Goal: Task Accomplishment & Management: Use online tool/utility

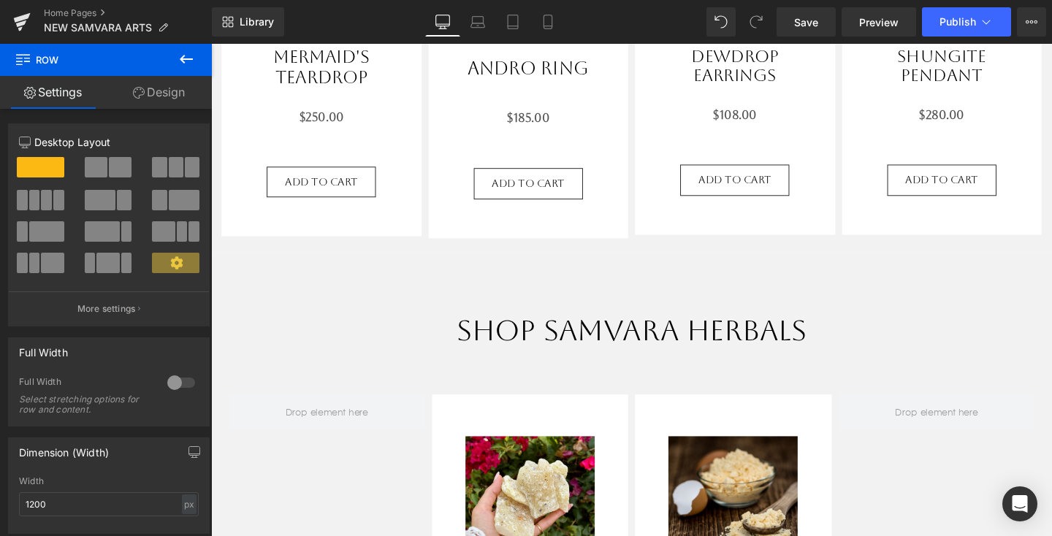
scroll to position [464, 0]
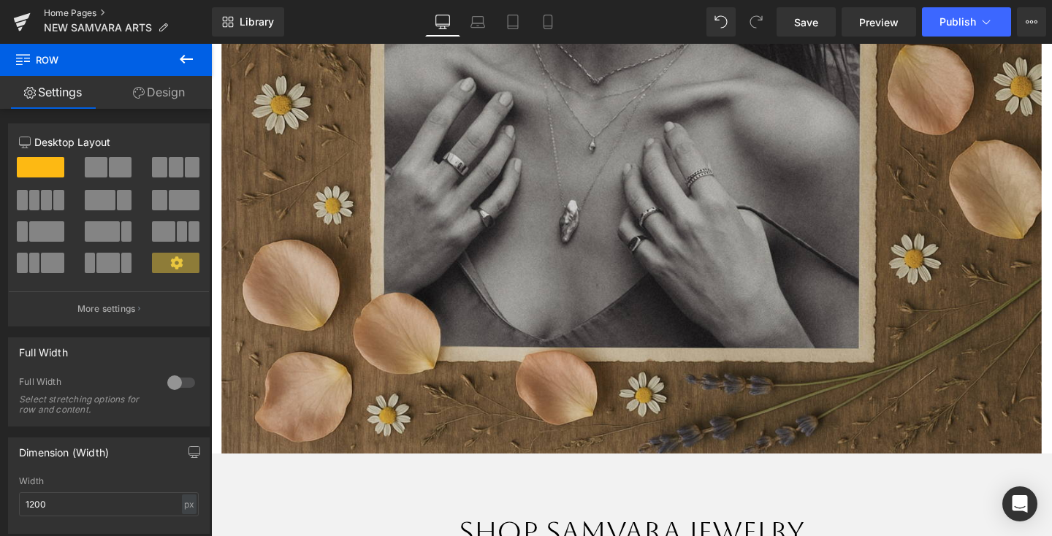
click at [90, 18] on link "Home Pages" at bounding box center [128, 13] width 168 height 12
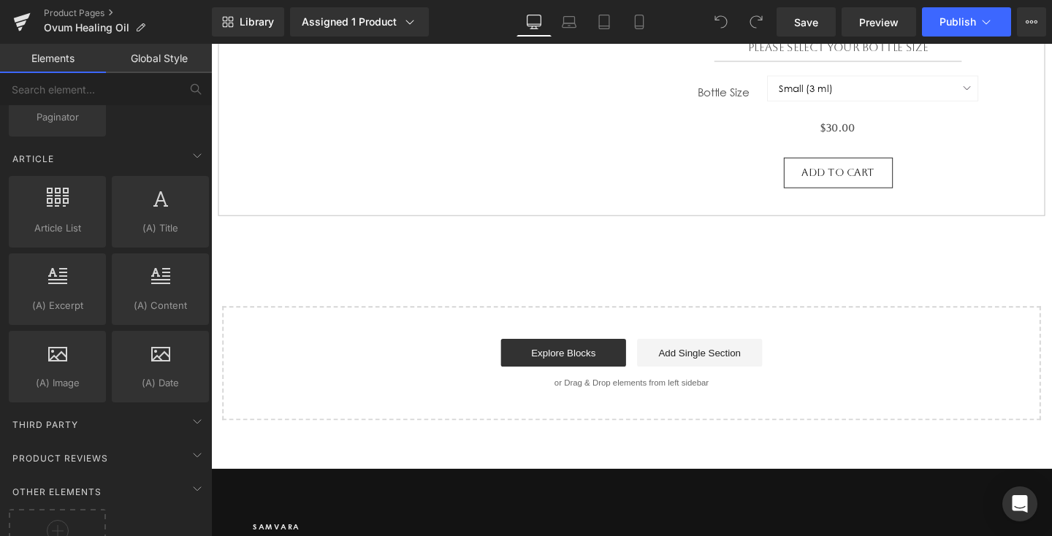
scroll to position [2792, 0]
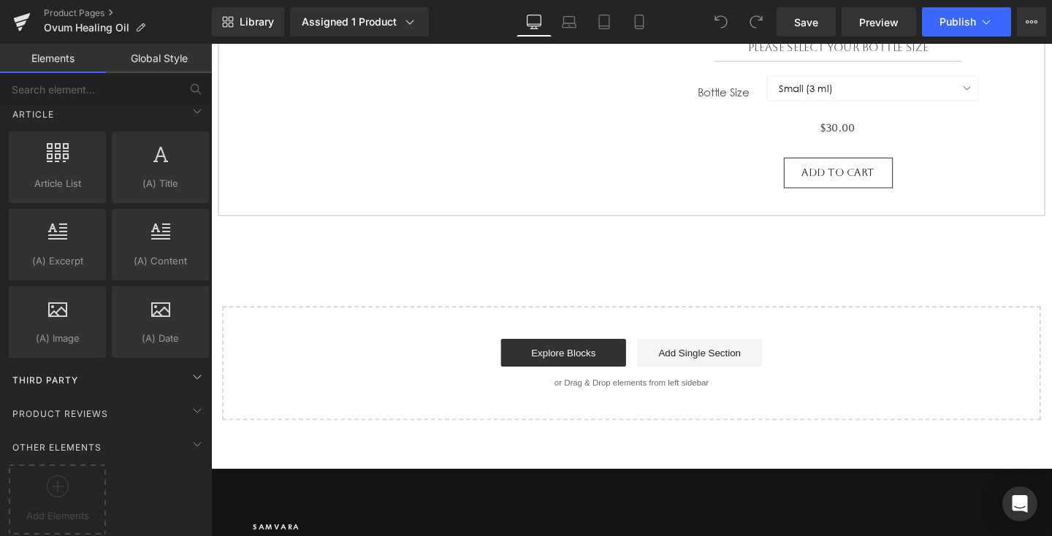
click at [121, 376] on div "Third Party" at bounding box center [109, 379] width 206 height 29
click at [130, 365] on div "Third Party" at bounding box center [109, 379] width 206 height 29
click at [153, 402] on div "Product Reviews" at bounding box center [109, 413] width 206 height 29
click at [162, 432] on div "Other Elements" at bounding box center [109, 446] width 206 height 29
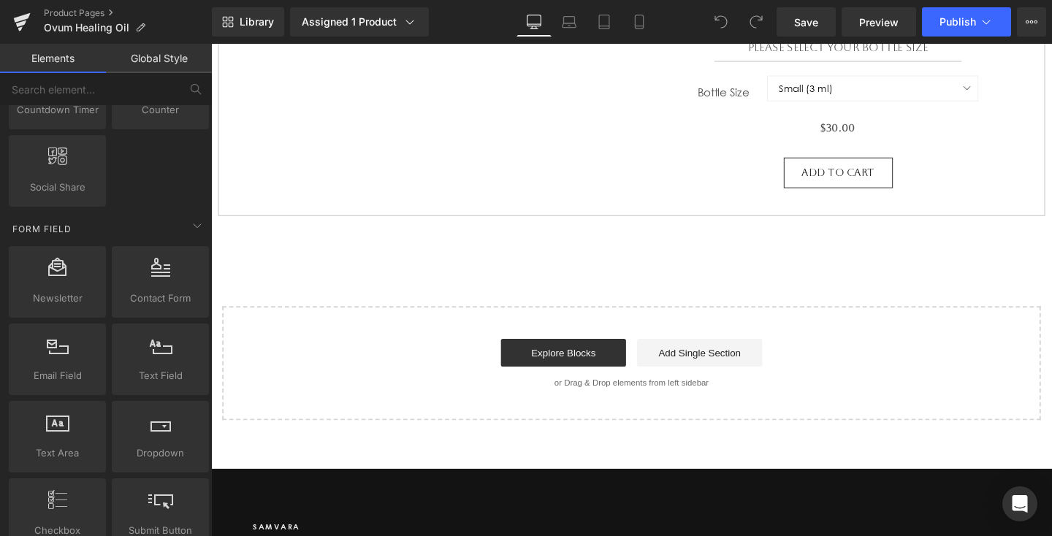
scroll to position [1388, 0]
